Goal: Information Seeking & Learning: Learn about a topic

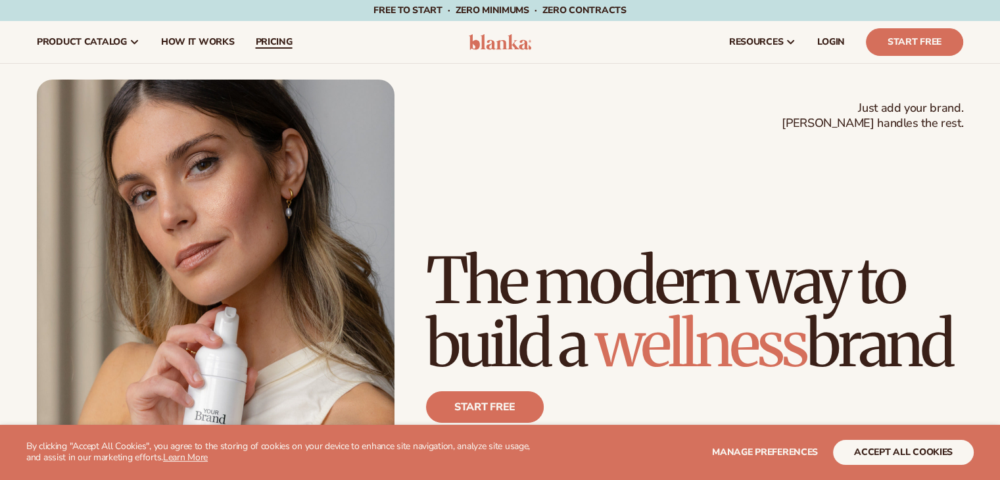
click at [266, 45] on span "pricing" at bounding box center [273, 42] width 37 height 11
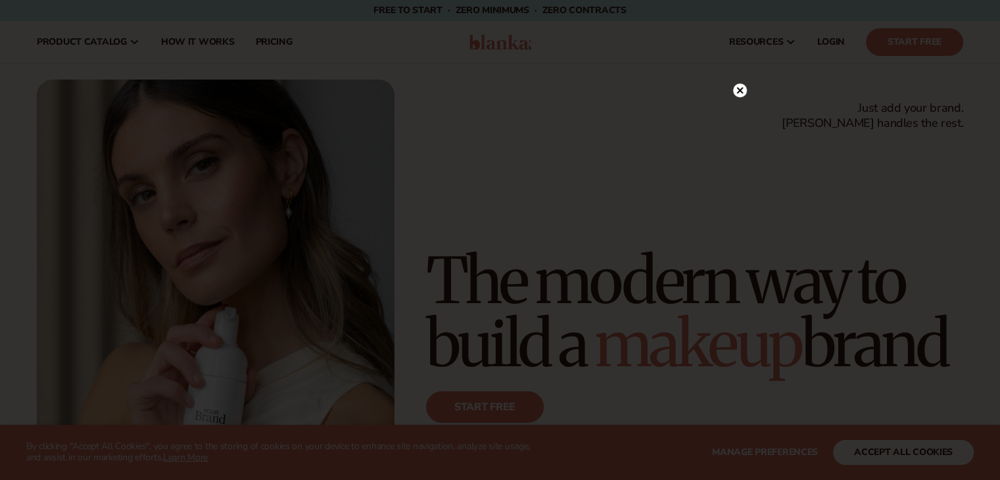
click at [737, 89] on icon at bounding box center [740, 90] width 7 height 7
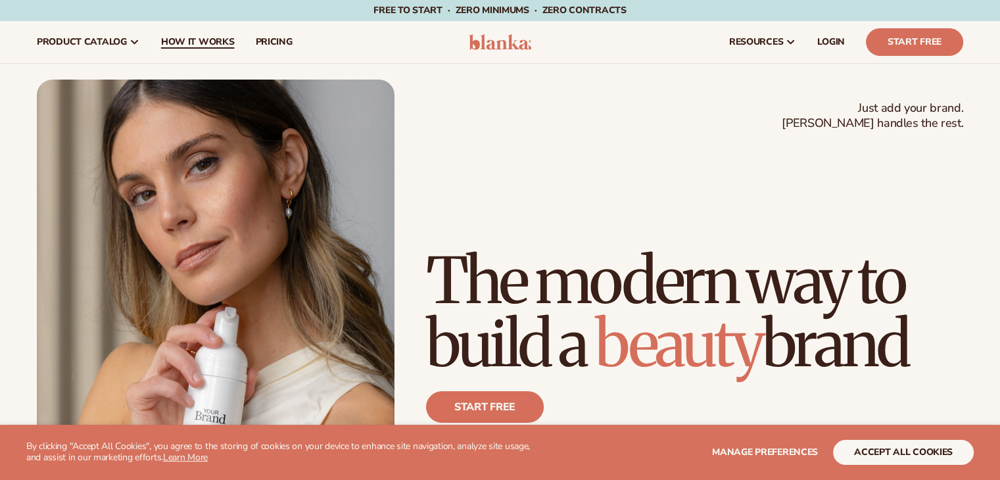
click at [189, 37] on span "How It Works" at bounding box center [198, 42] width 74 height 11
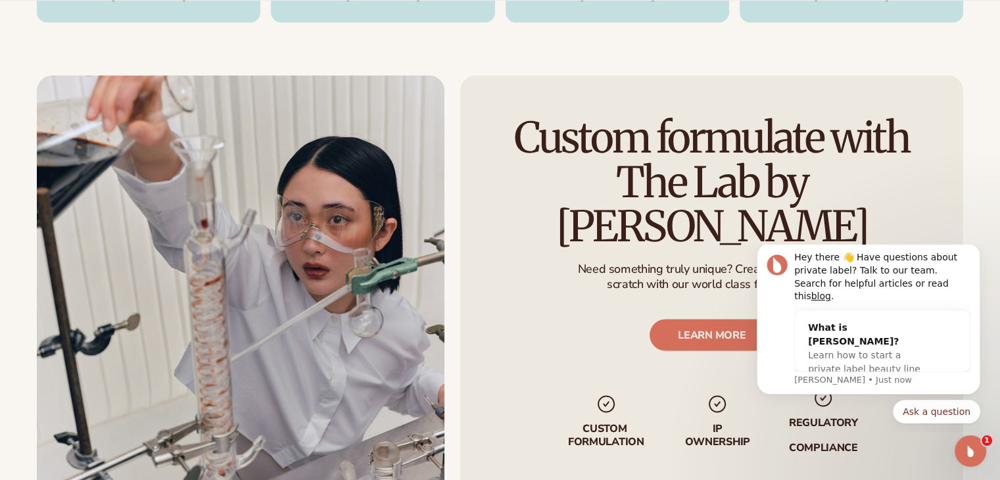
scroll to position [2200, 0]
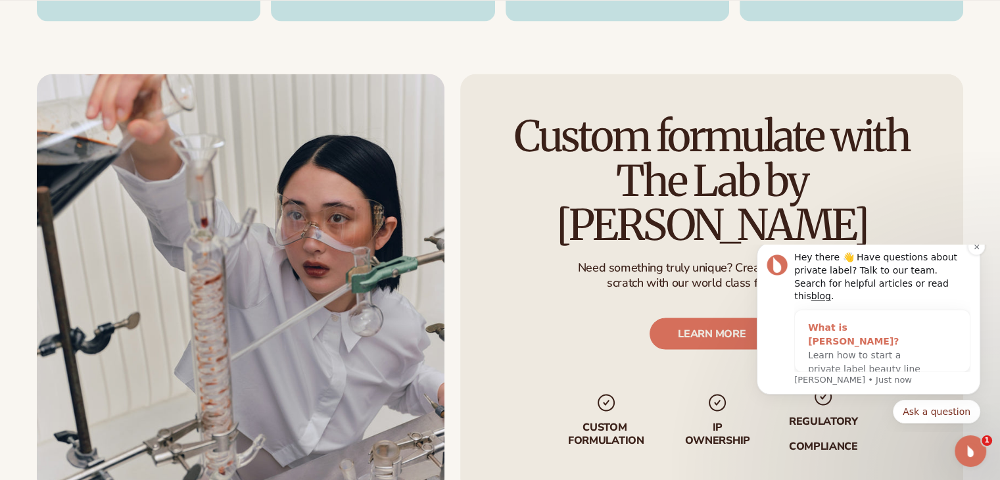
click at [856, 350] on span "Learn how to start a private label beauty line with [PERSON_NAME]" at bounding box center [864, 369] width 112 height 38
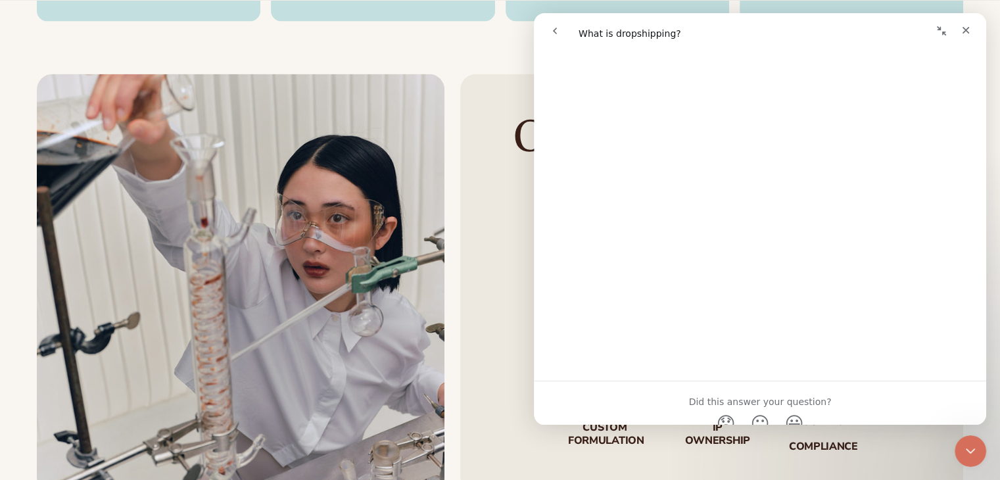
scroll to position [695, 0]
click at [558, 26] on icon "go back" at bounding box center [555, 31] width 11 height 11
click at [970, 24] on div "Close" at bounding box center [966, 30] width 24 height 24
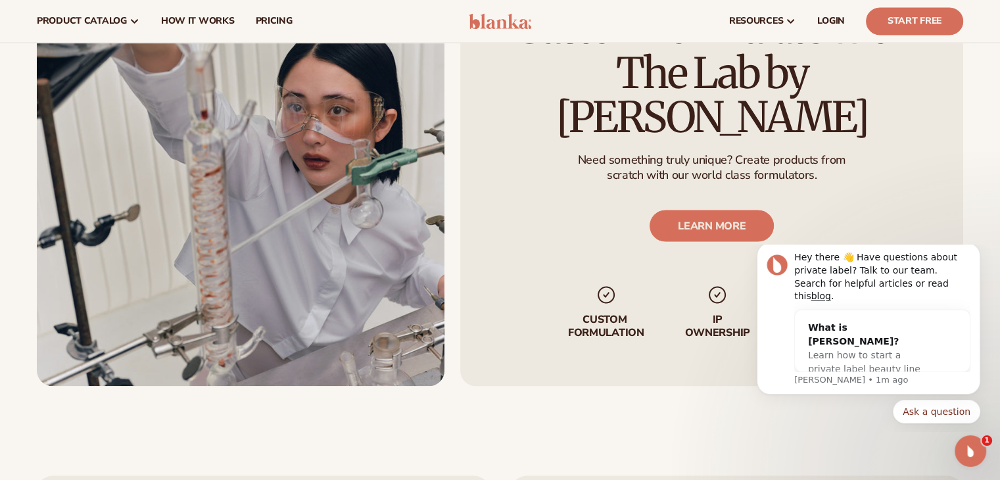
scroll to position [2302, 0]
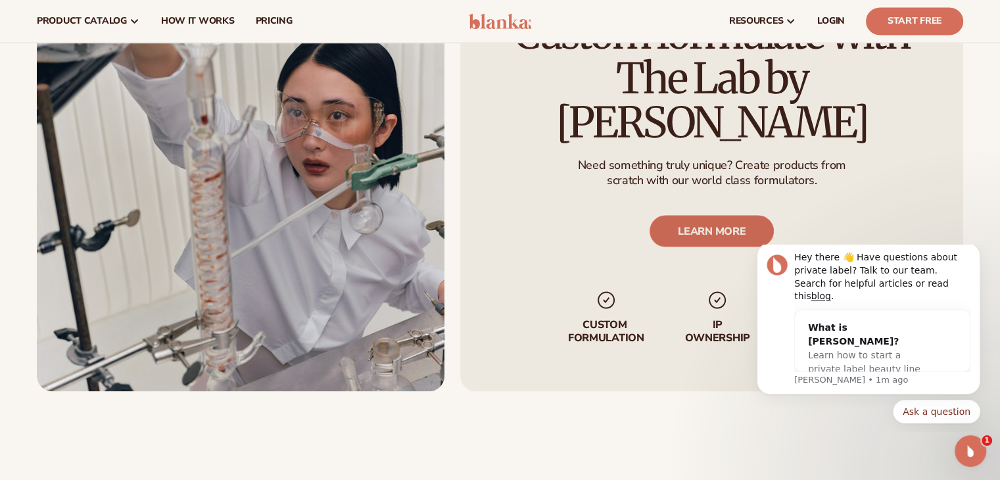
click at [708, 215] on link "LEARN MORE" at bounding box center [712, 231] width 124 height 32
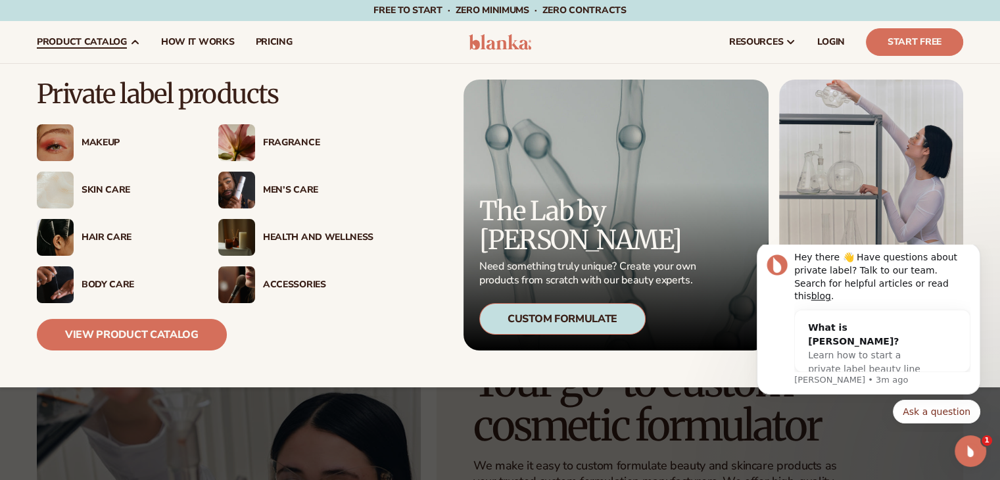
click at [101, 187] on div "Skin Care" at bounding box center [137, 190] width 111 height 11
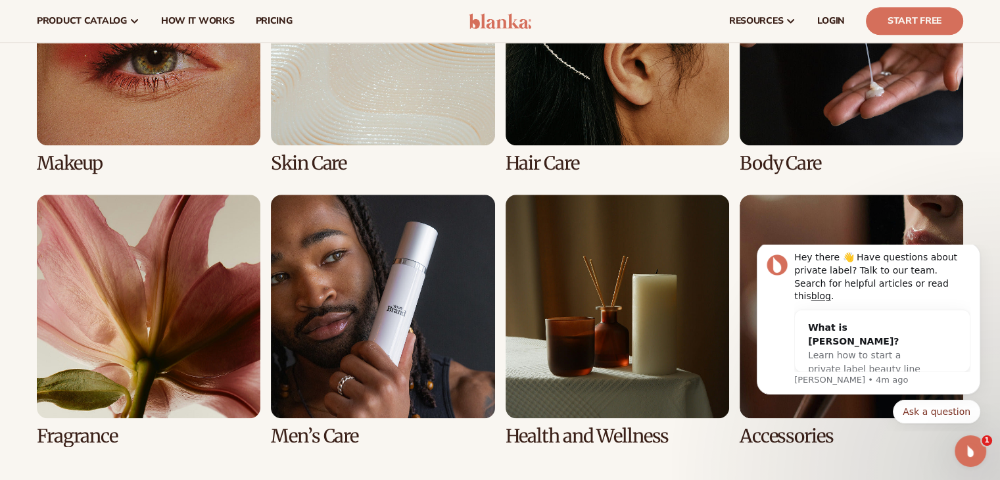
scroll to position [1068, 0]
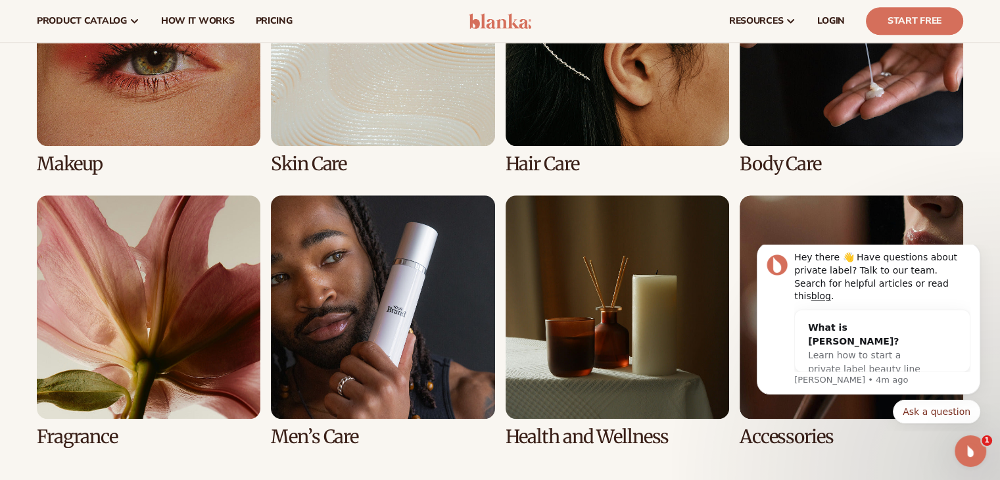
click at [197, 92] on link "1 / 8" at bounding box center [149, 48] width 224 height 252
click at [143, 98] on link "1 / 8" at bounding box center [149, 48] width 224 height 252
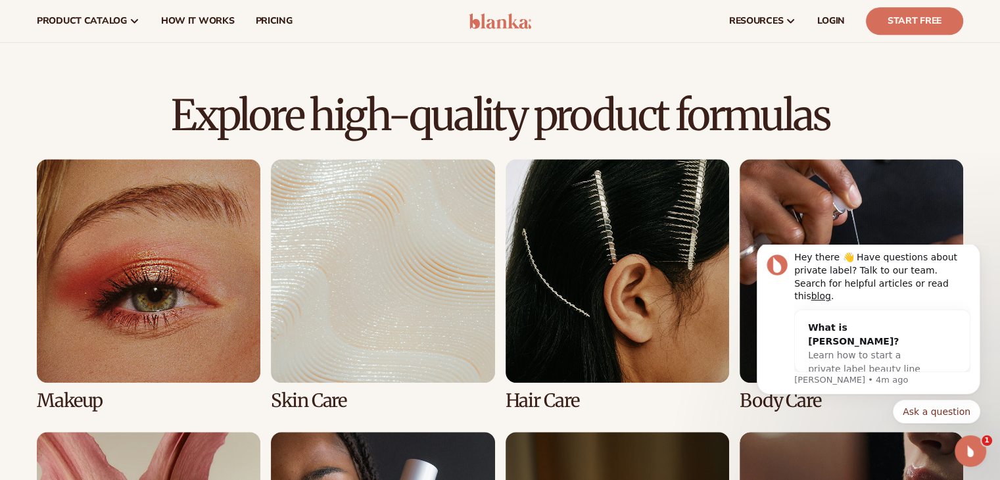
scroll to position [830, 0]
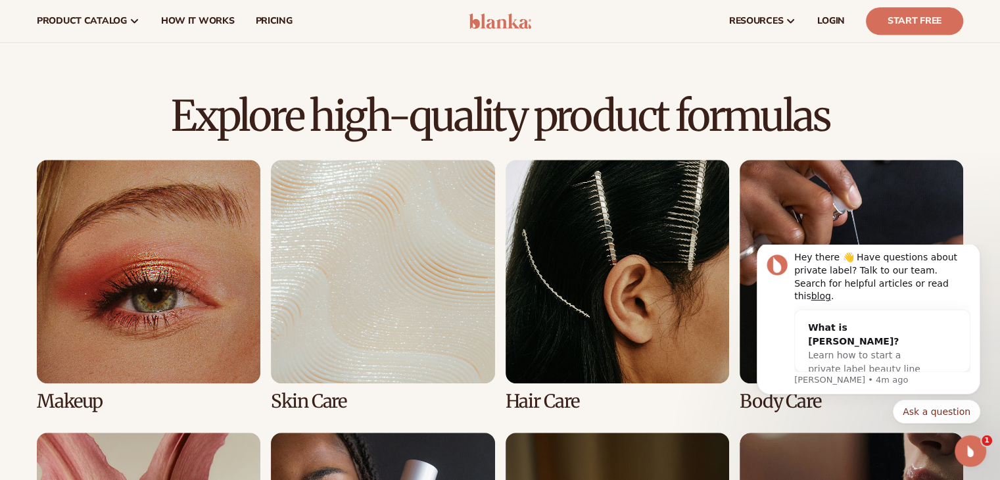
click at [154, 235] on link "1 / 8" at bounding box center [149, 286] width 224 height 252
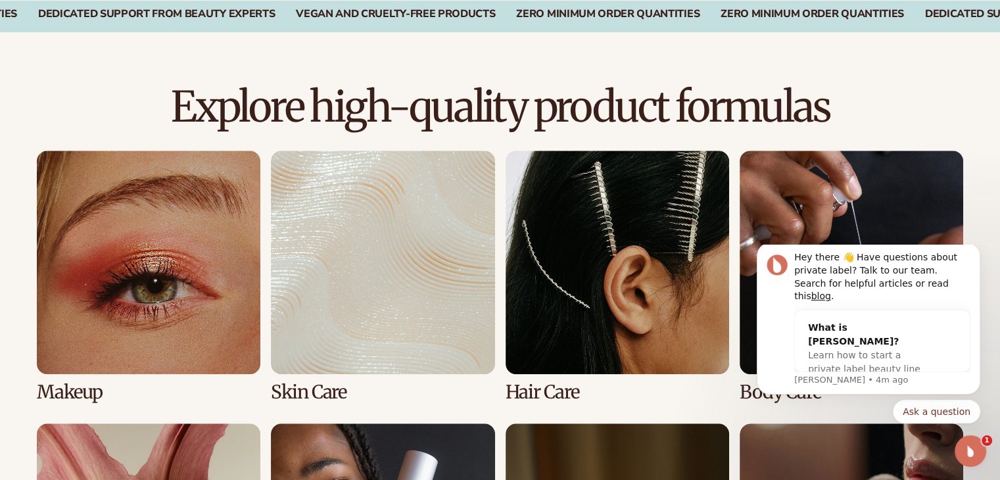
scroll to position [900, 0]
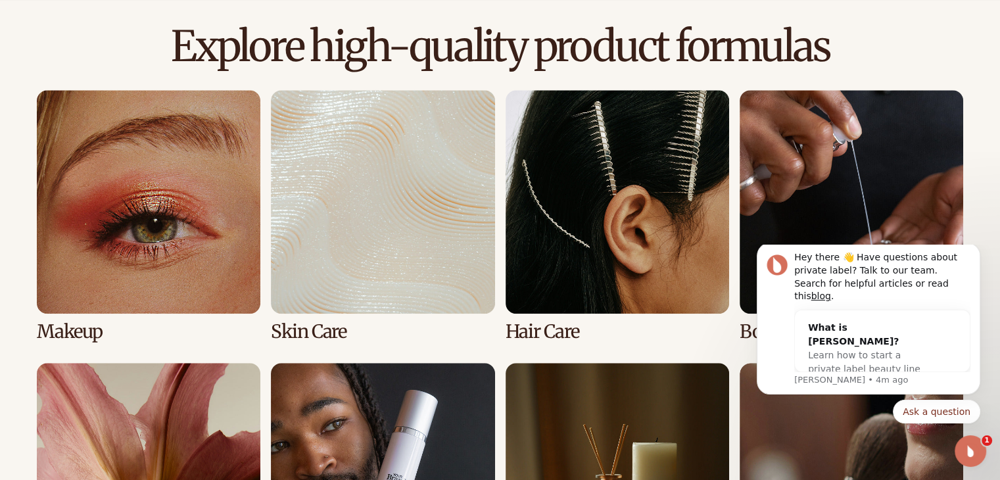
click at [79, 330] on link "1 / 8" at bounding box center [149, 216] width 224 height 252
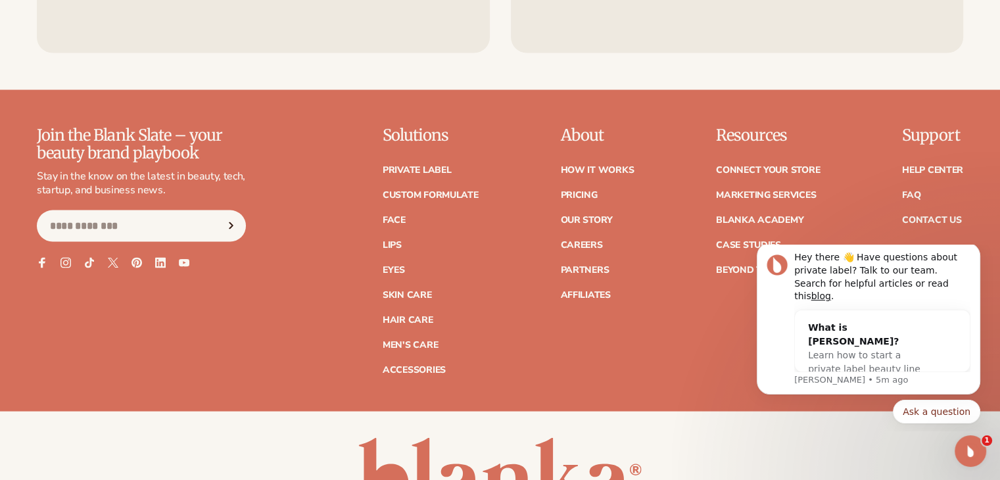
scroll to position [2565, 0]
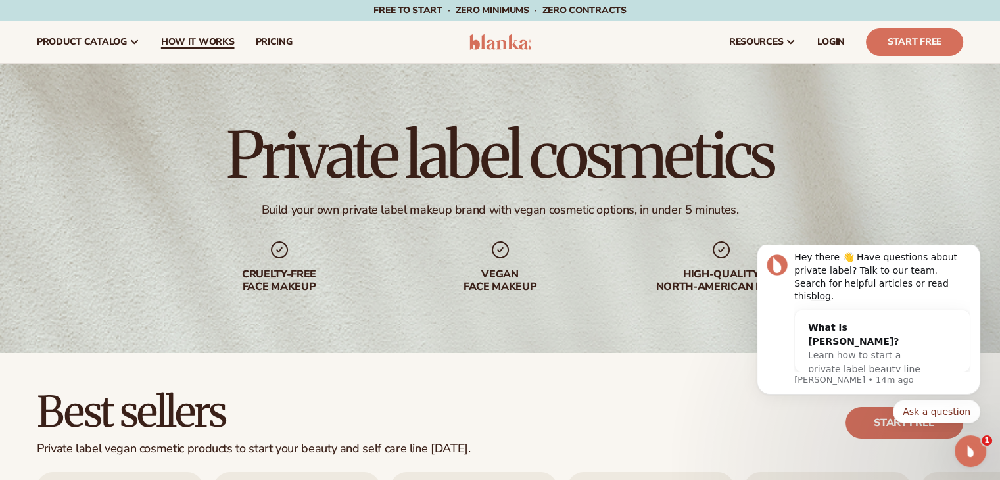
click at [183, 47] on span "How It Works" at bounding box center [198, 42] width 74 height 11
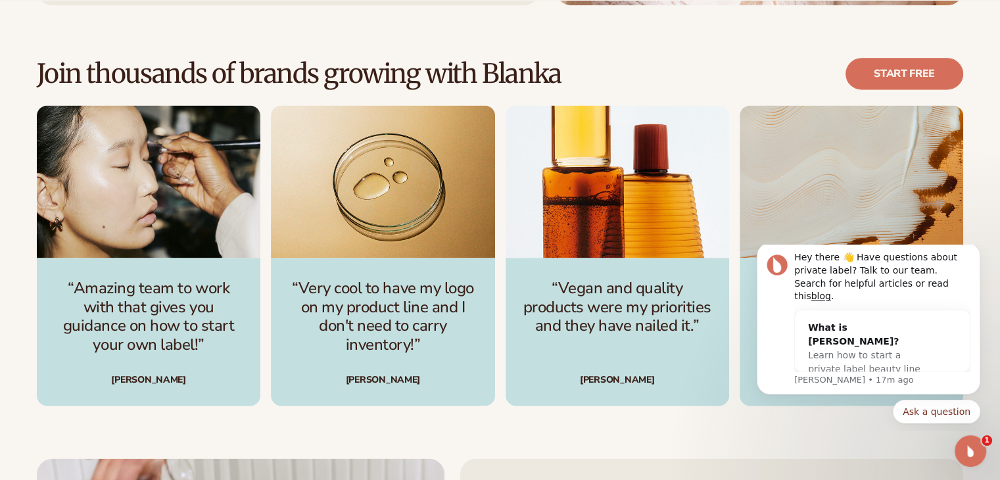
scroll to position [1858, 0]
